Goal: Task Accomplishment & Management: Manage account settings

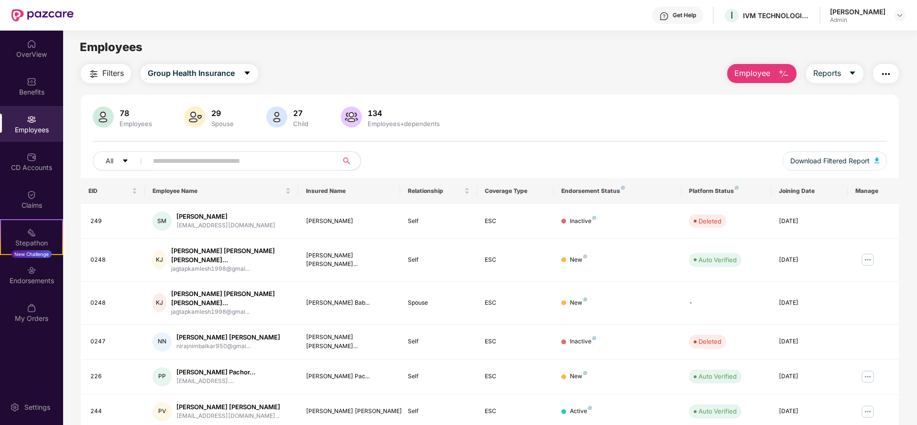
click at [218, 164] on input "text" at bounding box center [239, 161] width 172 height 14
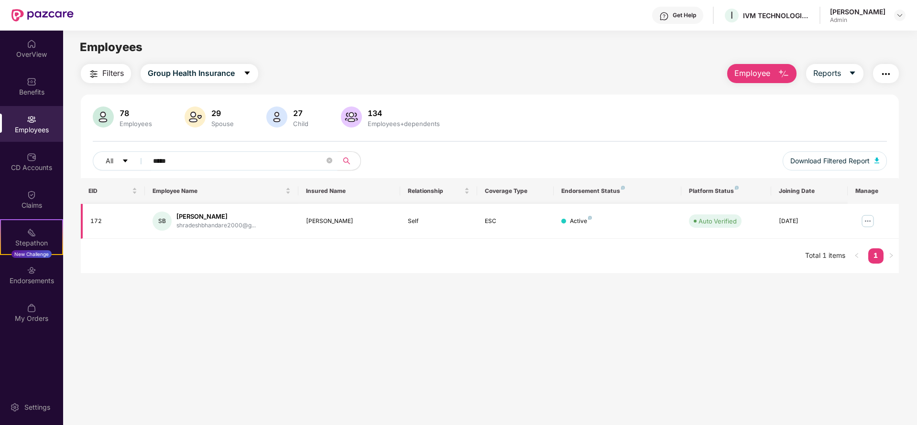
type input "*****"
click at [862, 222] on img at bounding box center [867, 221] width 15 height 15
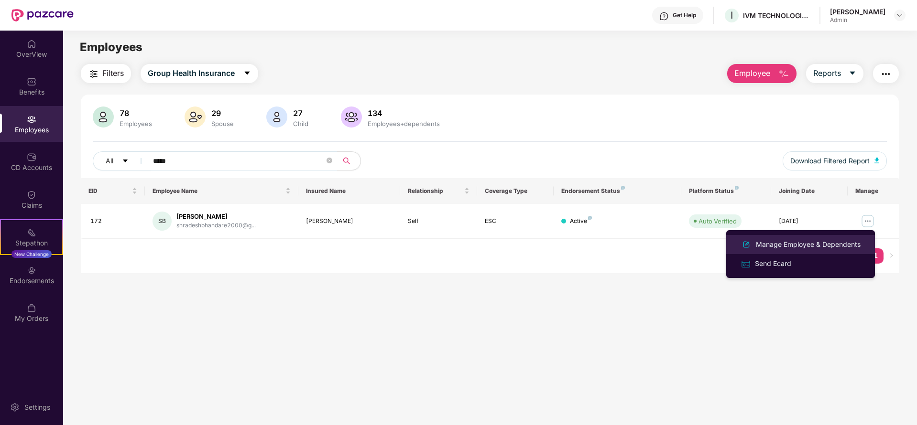
click at [809, 247] on div "Manage Employee & Dependents" at bounding box center [808, 244] width 108 height 11
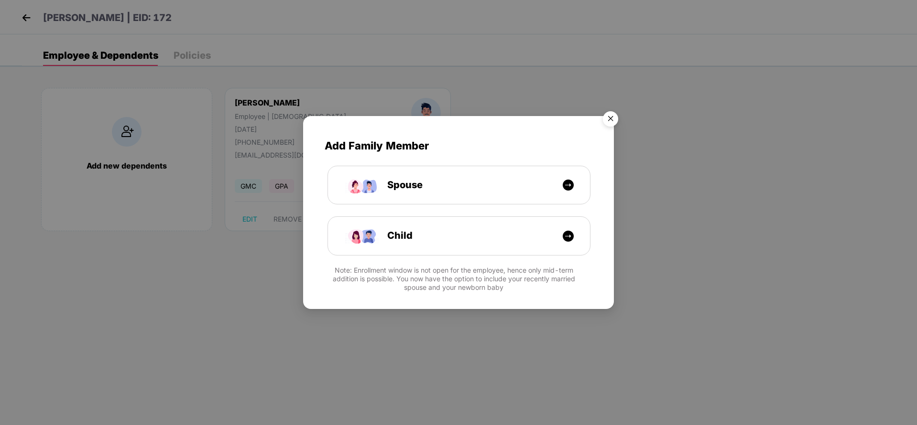
click at [613, 116] on img "Close" at bounding box center [610, 120] width 27 height 27
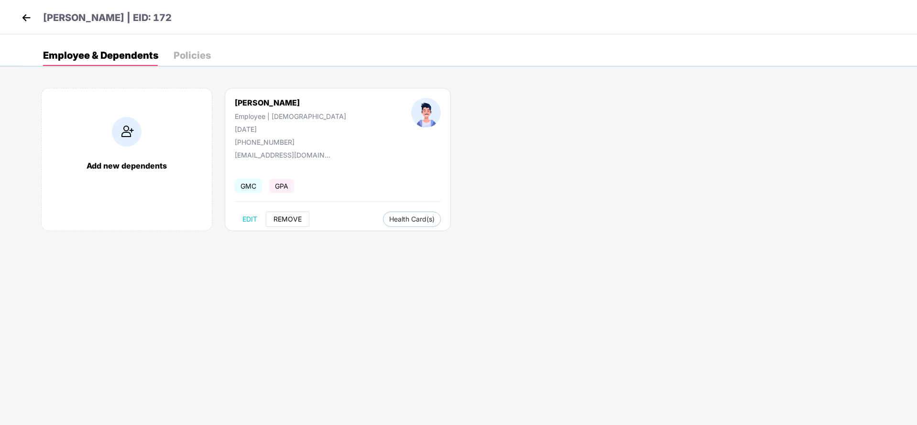
click at [283, 219] on span "REMOVE" at bounding box center [287, 220] width 28 height 8
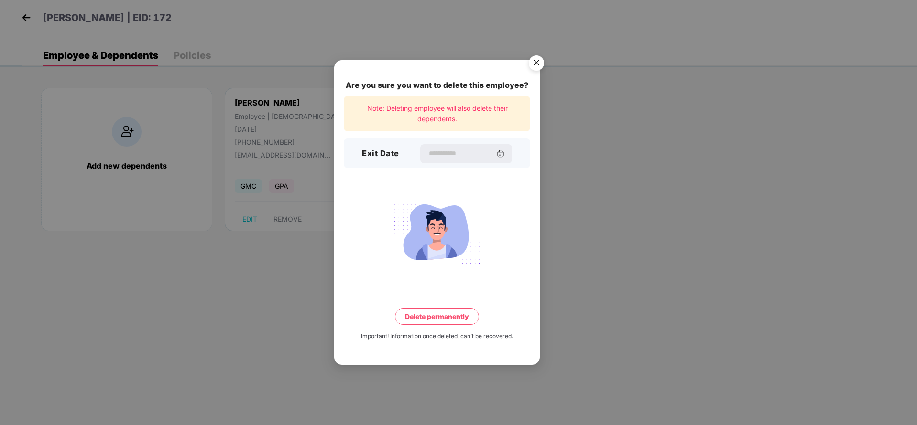
click at [442, 163] on div "Exit Date" at bounding box center [437, 154] width 186 height 30
click at [452, 158] on input at bounding box center [461, 154] width 69 height 10
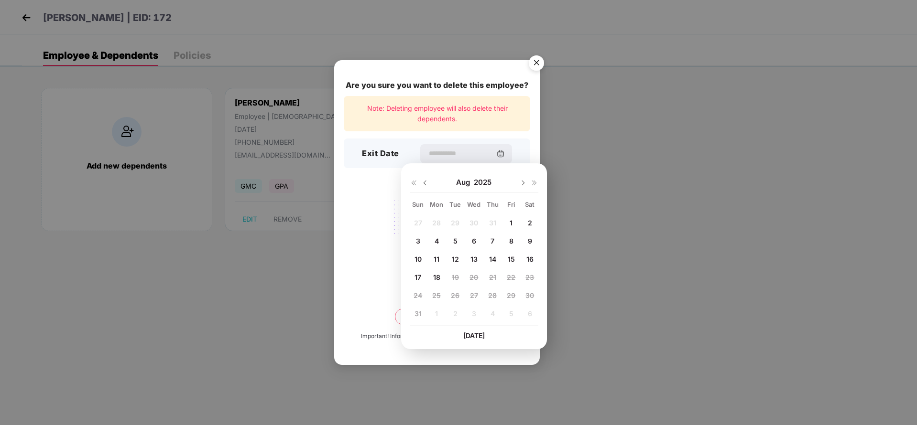
click at [532, 257] on span "16" at bounding box center [529, 259] width 7 height 8
type input "**********"
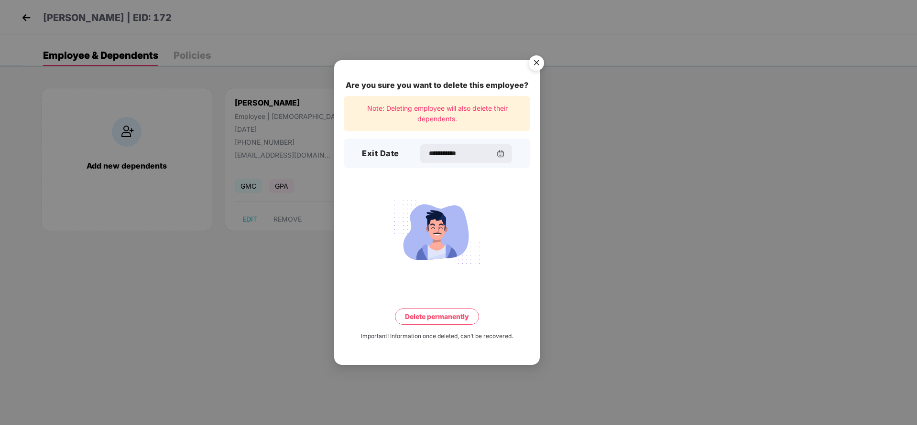
click at [427, 323] on button "Delete permanently" at bounding box center [437, 317] width 84 height 16
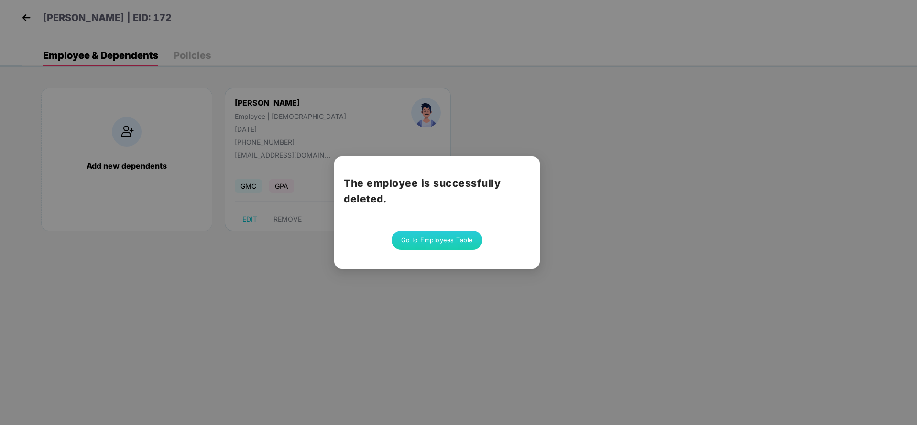
click at [602, 205] on div "The employee is successfully deleted. Go to Employees Table" at bounding box center [458, 212] width 917 height 425
